Goal: Check status: Check status

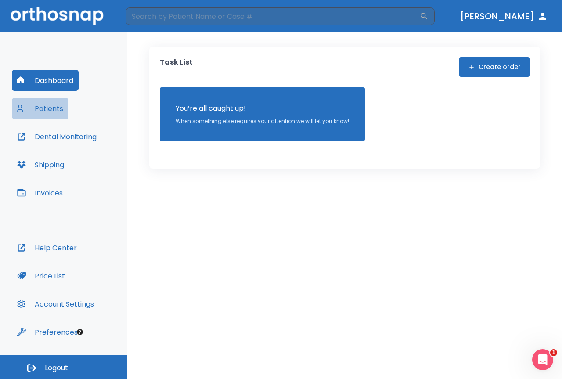
click at [56, 112] on button "Patients" at bounding box center [40, 108] width 57 height 21
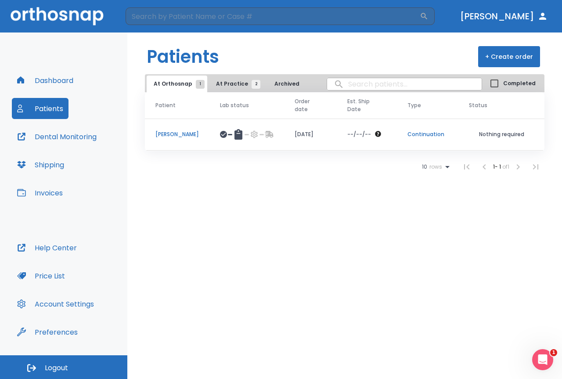
click at [186, 136] on p "[PERSON_NAME]" at bounding box center [176, 134] width 43 height 8
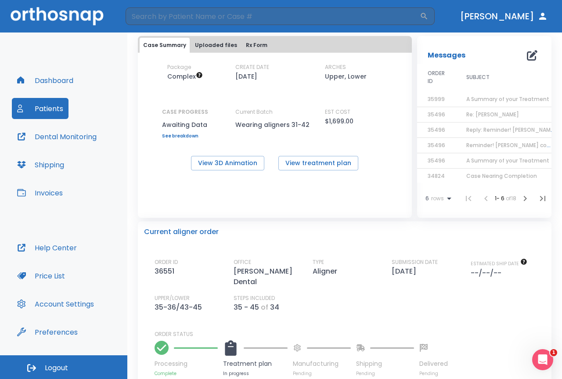
scroll to position [44, 0]
click at [472, 99] on span "A Summary of your Treatment" at bounding box center [507, 99] width 83 height 7
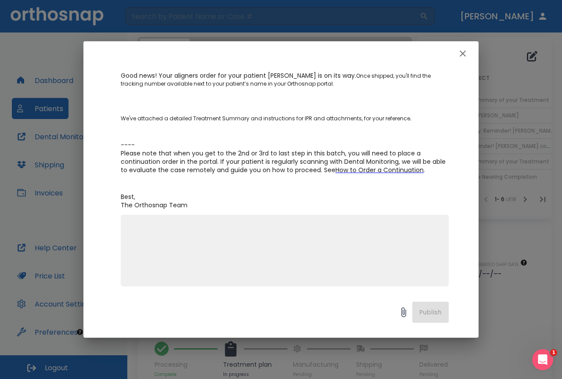
scroll to position [139, 0]
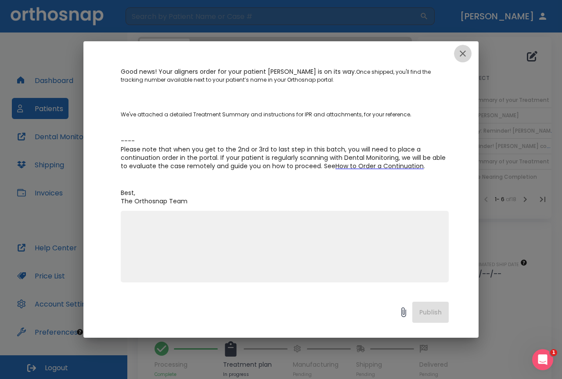
click at [461, 51] on icon "button" at bounding box center [462, 53] width 11 height 11
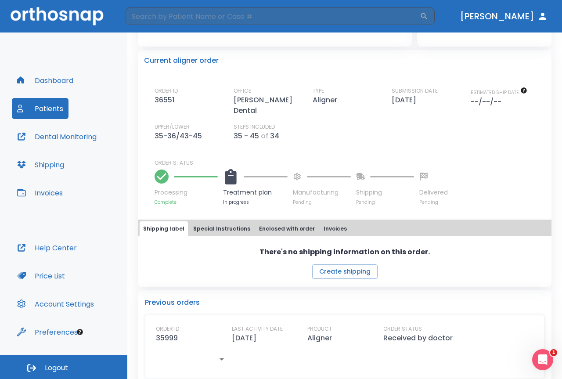
scroll to position [220, 0]
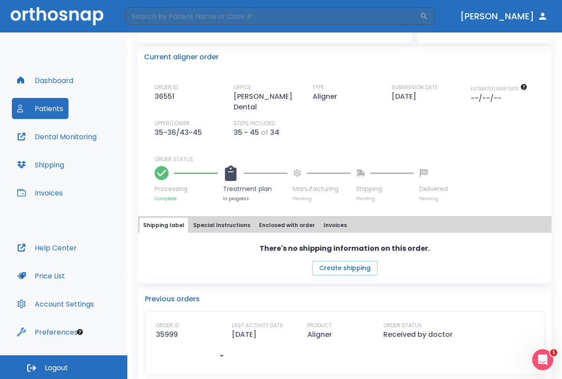
click at [375, 184] on p "Shipping" at bounding box center [385, 188] width 58 height 9
